Goal: Task Accomplishment & Management: Manage account settings

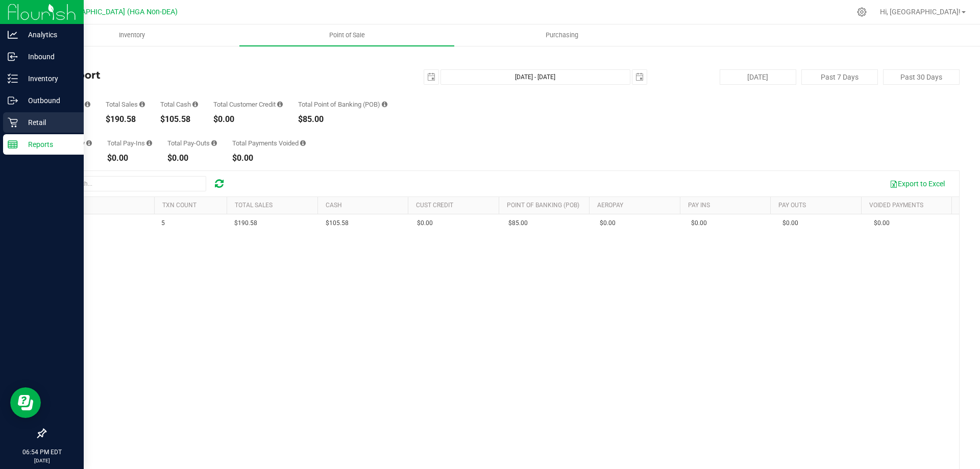
click at [39, 130] on div "Retail" at bounding box center [43, 122] width 81 height 20
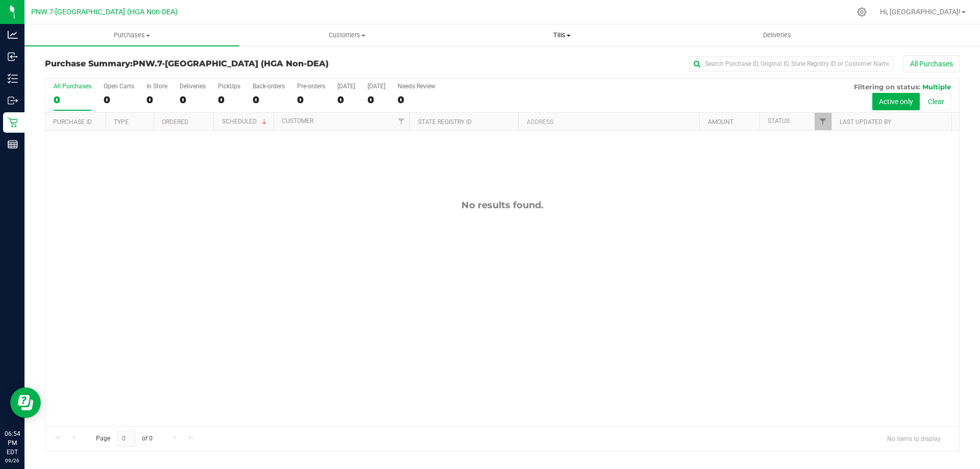
click at [562, 30] on uib-tab-heading "Tills Manage tills Reconcile e-payments" at bounding box center [562, 35] width 214 height 20
click at [507, 60] on span "Manage tills" at bounding box center [488, 61] width 69 height 9
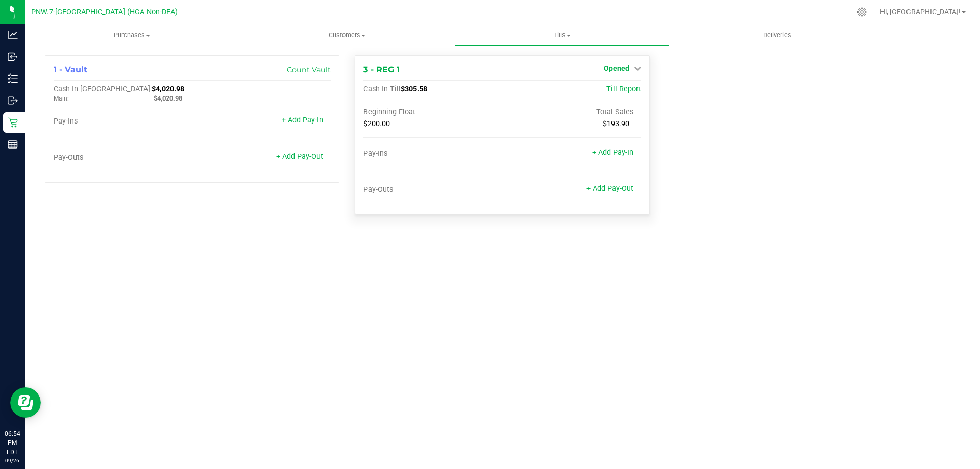
click at [621, 70] on span "Opened" at bounding box center [617, 68] width 26 height 8
click at [622, 88] on link "Close Till" at bounding box center [618, 90] width 28 height 8
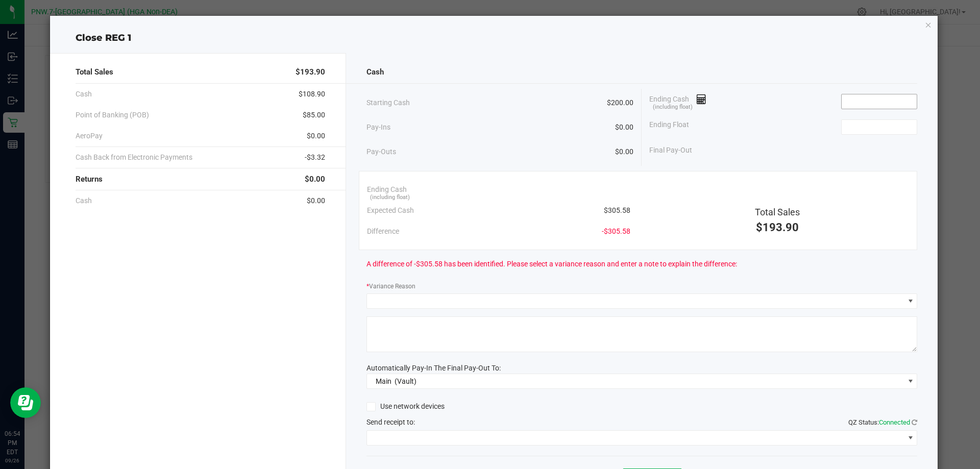
click at [844, 107] on input at bounding box center [879, 101] width 75 height 14
type input "1"
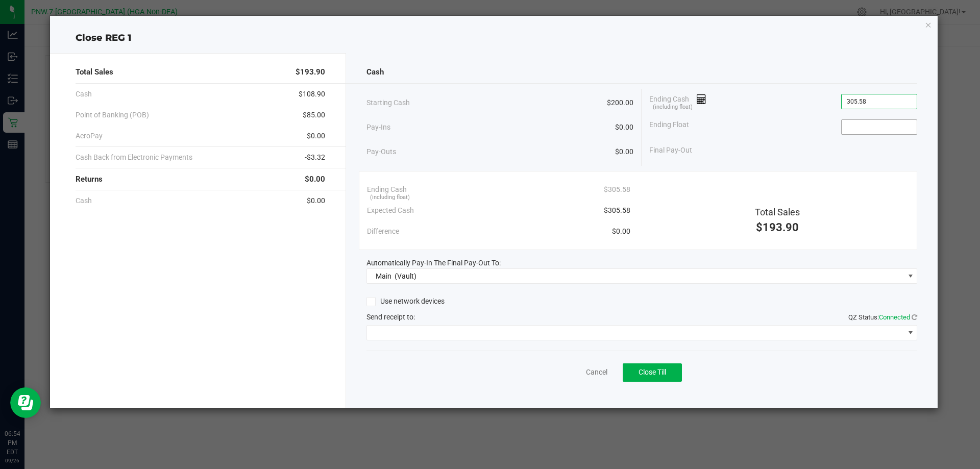
type input "$305.58"
click at [902, 132] on input at bounding box center [879, 127] width 75 height 14
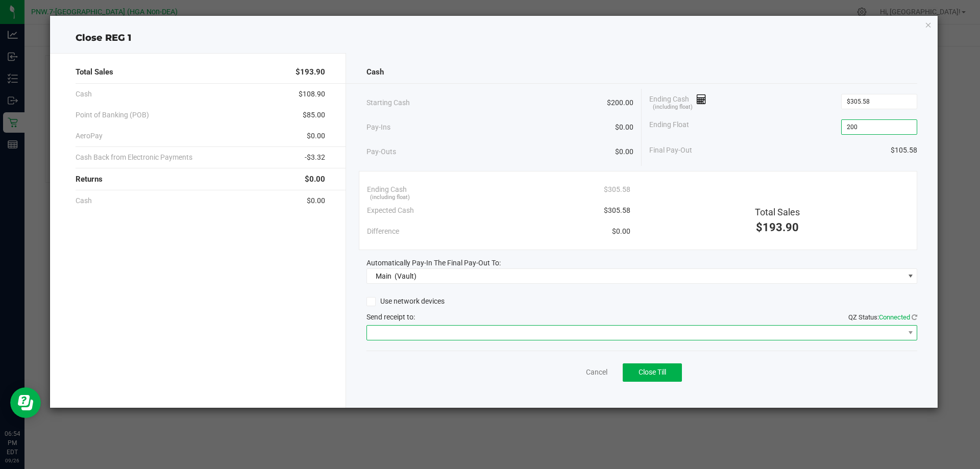
type input "$200.00"
click at [424, 339] on span at bounding box center [636, 333] width 538 height 14
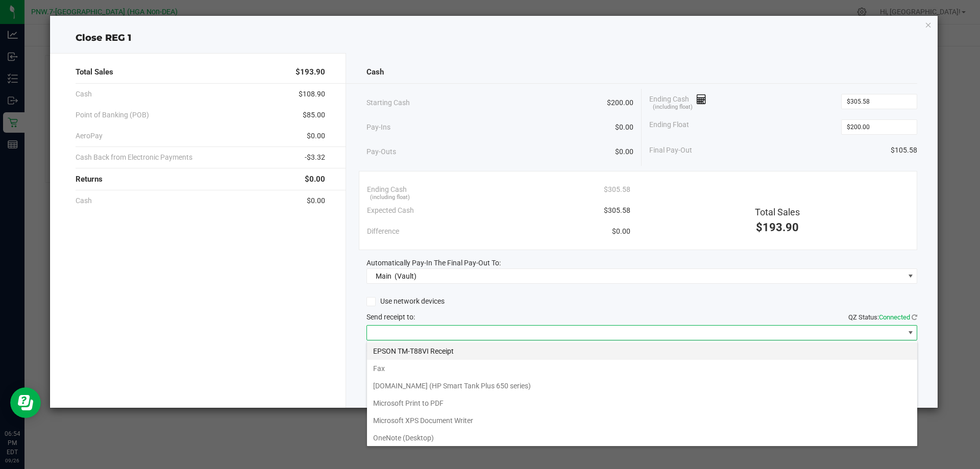
scroll to position [15, 551]
click at [424, 352] on Receipt "EPSON TM-T88VI Receipt" at bounding box center [642, 351] width 550 height 17
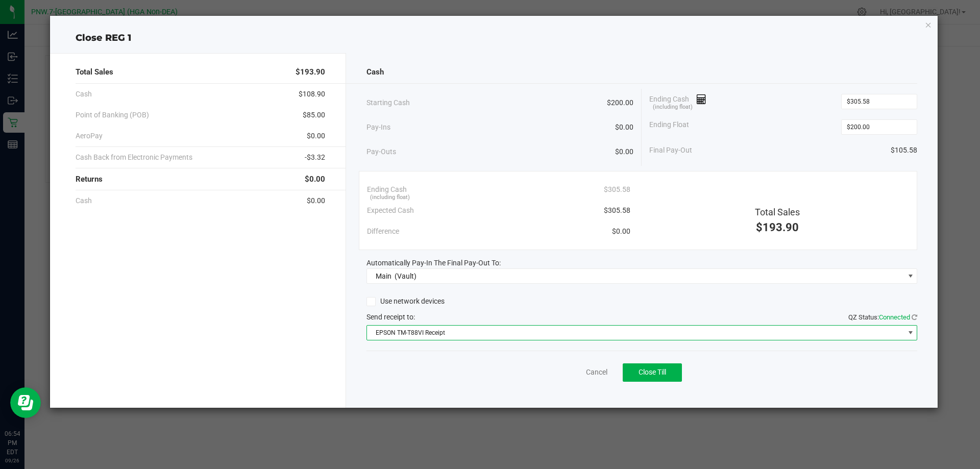
drag, startPoint x: 688, startPoint y: 349, endPoint x: 677, endPoint y: 354, distance: 12.3
click at [683, 352] on div "Cash Starting Cash $200.00 Pay-Ins $0.00 Pay-Outs $0.00 Ending Cash (including …" at bounding box center [642, 230] width 592 height 355
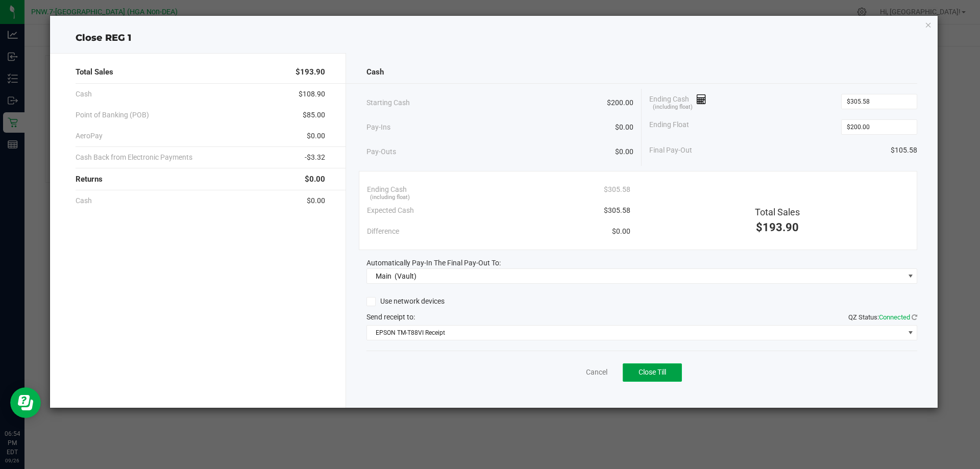
click at [668, 374] on button "Close Till" at bounding box center [652, 373] width 59 height 18
click at [564, 363] on div "Dismiss Reprint Closing Receipt" at bounding box center [642, 370] width 551 height 39
click at [531, 377] on div "Dismiss Reprint Closing Receipt" at bounding box center [642, 370] width 551 height 39
drag, startPoint x: 536, startPoint y: 375, endPoint x: 544, endPoint y: 374, distance: 8.8
click at [540, 375] on div "Dismiss Reprint Closing Receipt" at bounding box center [642, 370] width 551 height 39
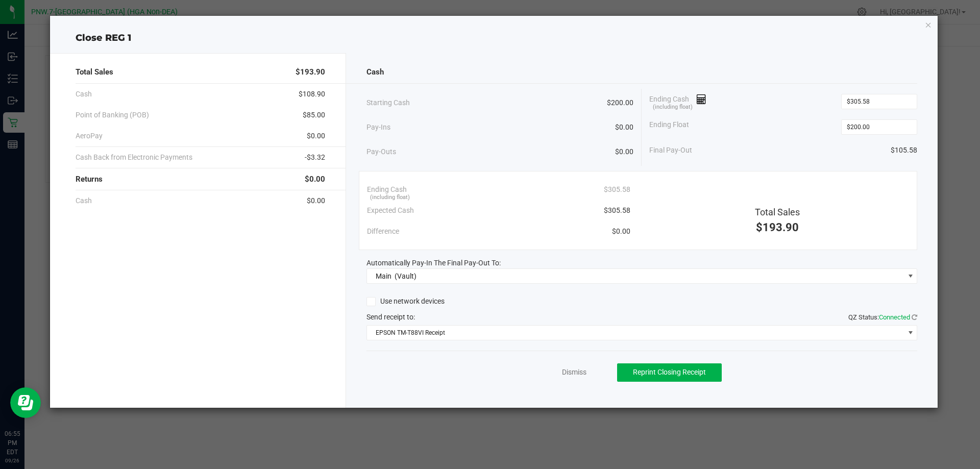
click at [558, 371] on div "Dismiss Reprint Closing Receipt" at bounding box center [642, 370] width 551 height 39
click at [570, 372] on link "Dismiss" at bounding box center [574, 372] width 25 height 11
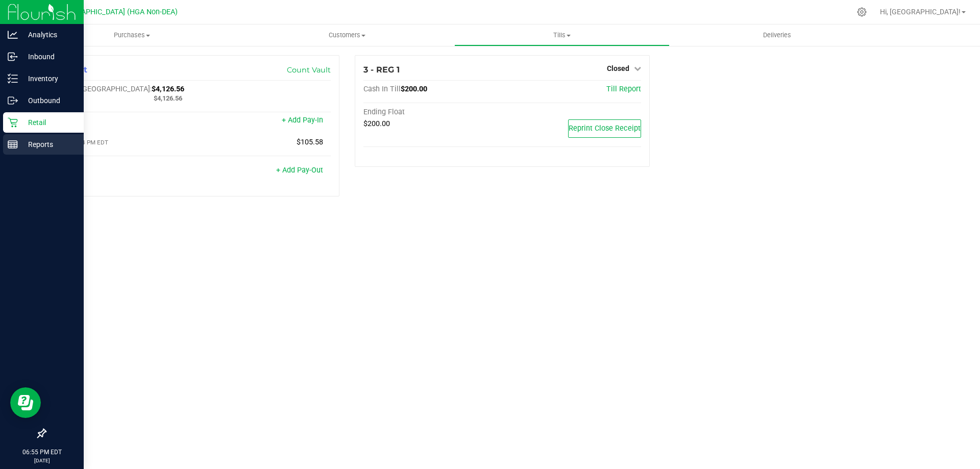
click at [11, 149] on div "Reports" at bounding box center [43, 144] width 81 height 20
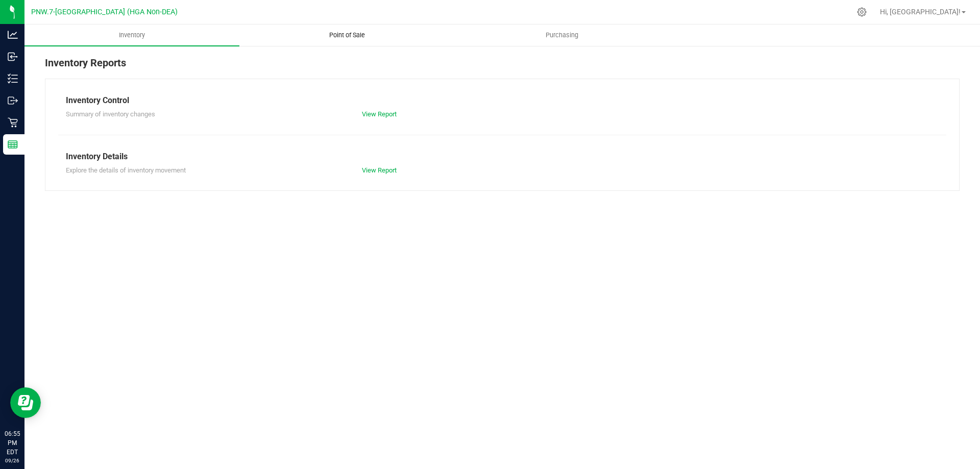
click at [363, 31] on span "Point of Sale" at bounding box center [347, 35] width 63 height 9
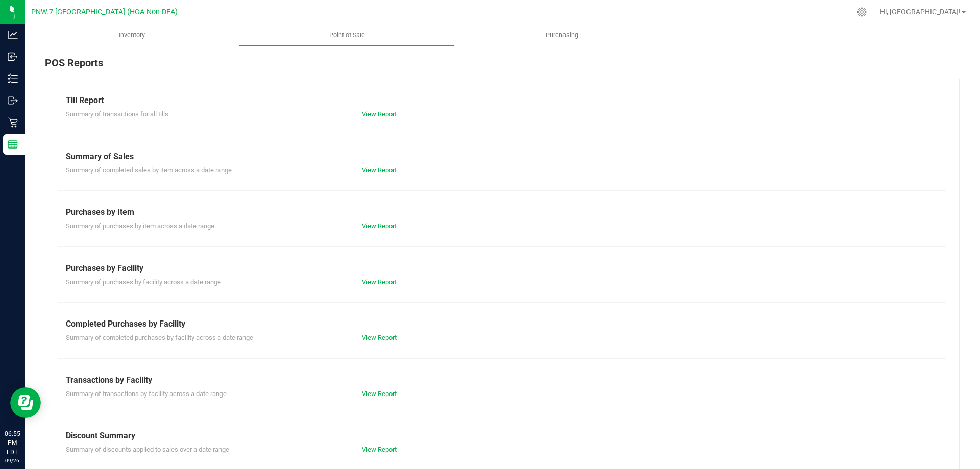
click at [366, 108] on div "Summary of transactions for all tills View Report" at bounding box center [502, 113] width 888 height 13
click at [369, 111] on link "View Report" at bounding box center [379, 114] width 35 height 8
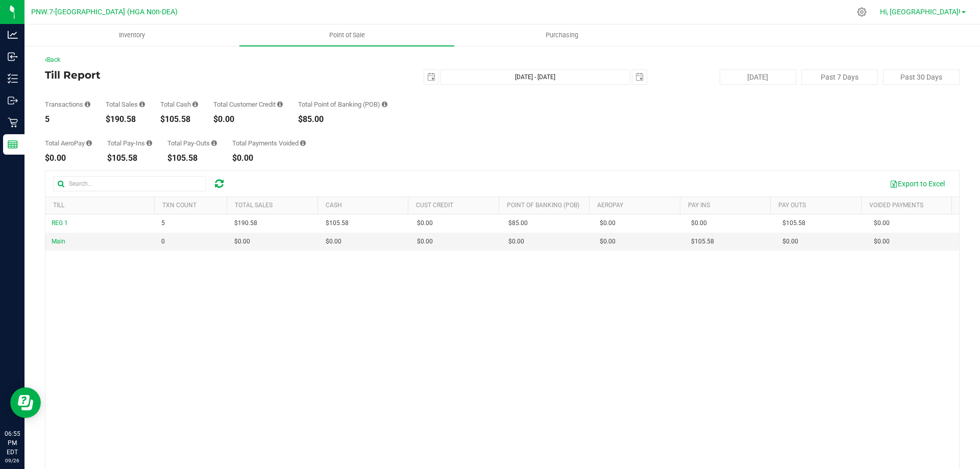
click at [941, 11] on span "Hi, [GEOGRAPHIC_DATA]!" at bounding box center [920, 12] width 81 height 8
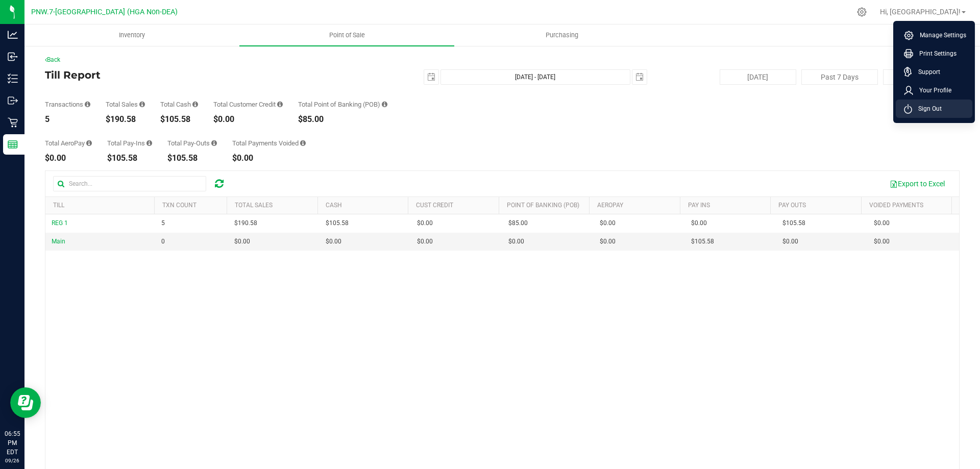
click at [927, 107] on span "Sign Out" at bounding box center [927, 109] width 30 height 10
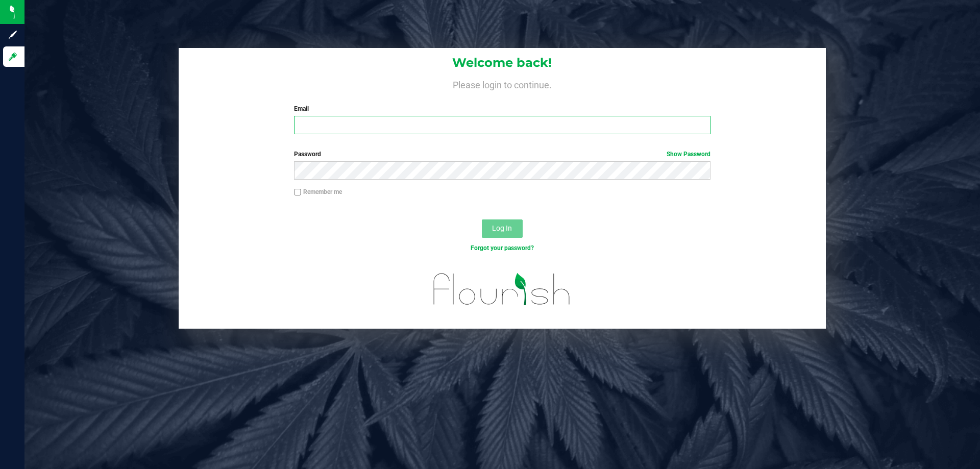
type input "[EMAIL_ADDRESS][DOMAIN_NAME]"
